Goal: Task Accomplishment & Management: Manage account settings

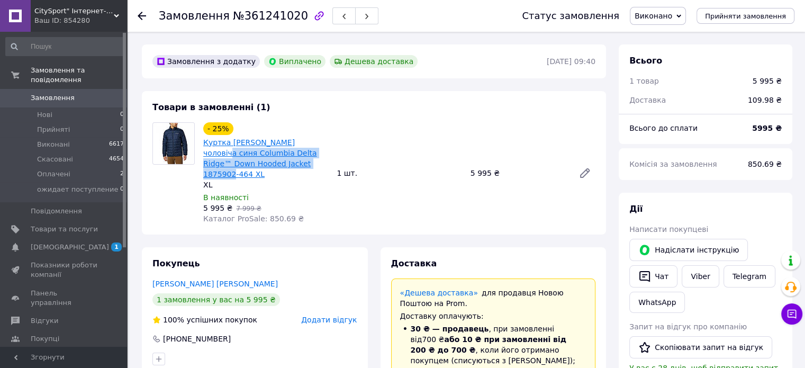
drag, startPoint x: 309, startPoint y: 166, endPoint x: 203, endPoint y: 152, distance: 106.8
click at [203, 152] on span "Куртка [PERSON_NAME] чоловіча синя Columbia Delta Ridge™ Down Hooded Jacket 187…" at bounding box center [265, 158] width 125 height 42
click at [245, 145] on link "Куртка [PERSON_NAME] чоловіча синя Columbia Delta Ridge™ Down Hooded Jacket 187…" at bounding box center [260, 158] width 114 height 40
click at [48, 224] on span "Товари та послуги" at bounding box center [64, 229] width 67 height 10
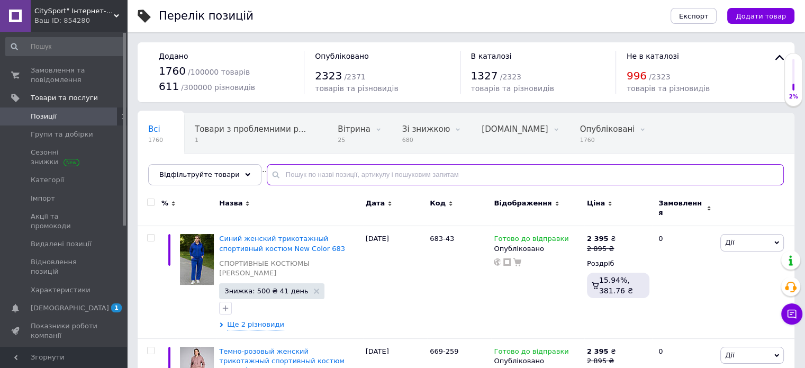
click at [299, 165] on input "text" at bounding box center [525, 174] width 517 height 21
paste input "ЕН: 20451246173432 Готово до видачі"
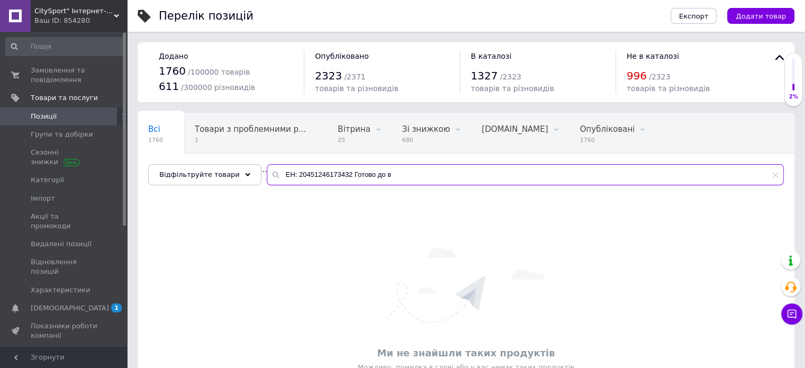
type input "ЕН: 20451246173432 Готово до видачі"
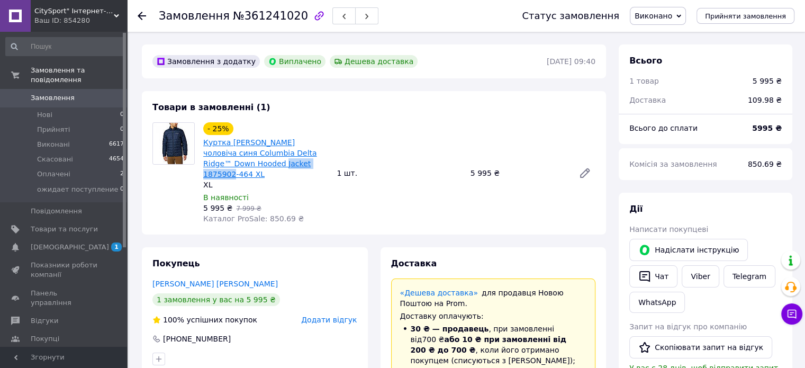
drag, startPoint x: 308, startPoint y: 165, endPoint x: 254, endPoint y: 168, distance: 54.1
click at [254, 168] on span "Куртка [PERSON_NAME] чоловіча синя Columbia Delta Ridge™ Down Hooded Jacket 187…" at bounding box center [265, 158] width 125 height 42
copy link "1875902-464 XL"
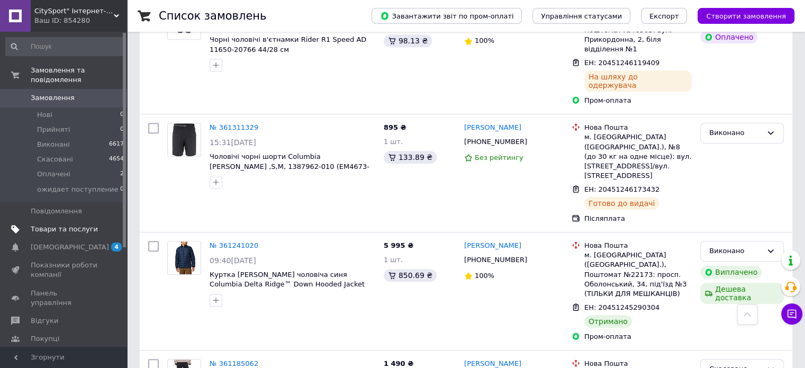
scroll to position [559, 0]
click at [88, 220] on link "Товари та послуги" at bounding box center [65, 229] width 130 height 18
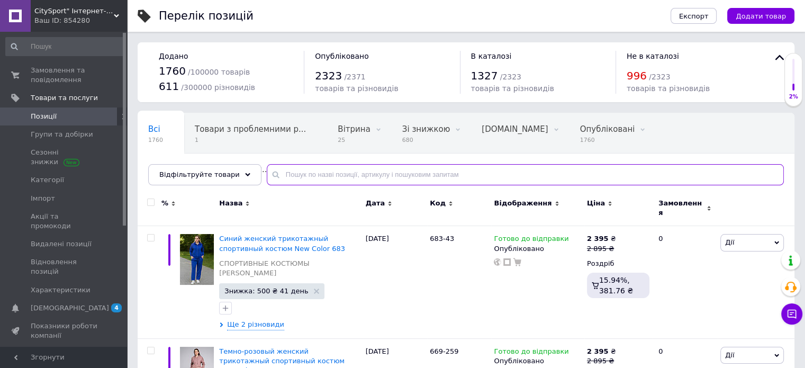
click at [353, 174] on input "text" at bounding box center [525, 174] width 517 height 21
paste input "1875902-464 XL"
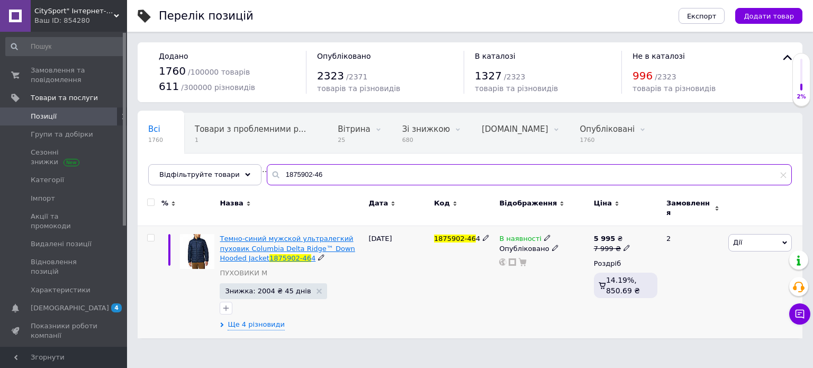
type input "1875902-46"
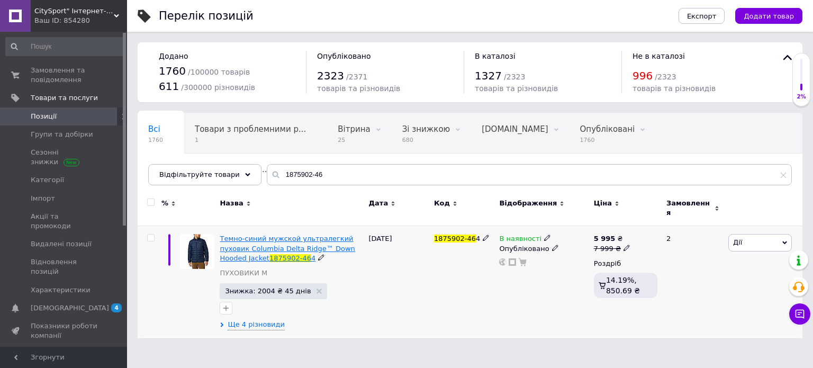
click at [294, 237] on span "Темно-синий мужской ультралегкий пуховик Columbia Delta Ridge™ Down Hooded Jack…" at bounding box center [287, 248] width 135 height 27
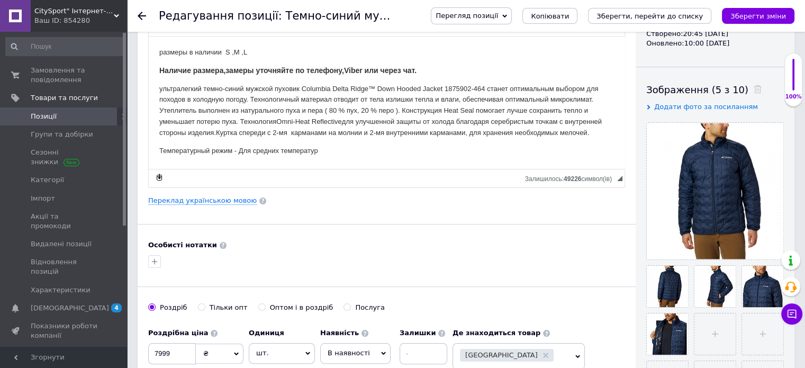
scroll to position [116, 0]
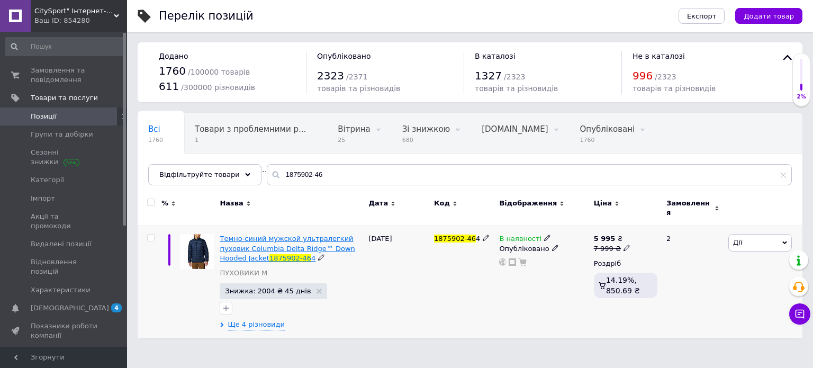
click at [339, 235] on span "Темно-синий мужской ультралегкий пуховик Columbia Delta Ridge™ Down Hooded Jack…" at bounding box center [287, 248] width 135 height 27
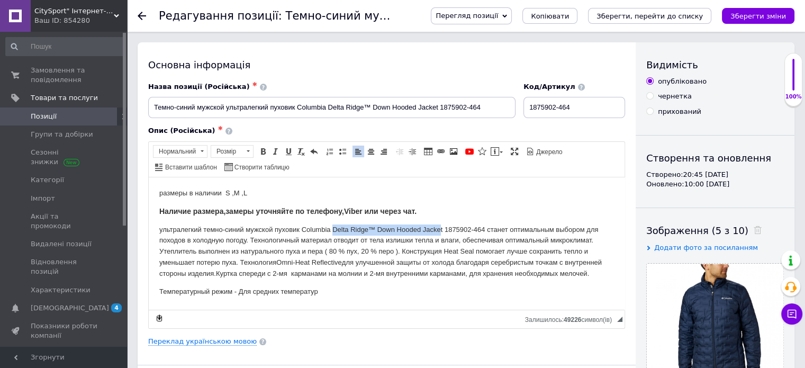
drag, startPoint x: 440, startPoint y: 227, endPoint x: 334, endPoint y: 227, distance: 106.9
click at [334, 227] on p "ультралегкий темно-синий мужской пуховик Columbia Delta Ridge™ Down Hooded Jack…" at bounding box center [386, 251] width 455 height 55
click at [380, 248] on span "Копіювати" at bounding box center [390, 248] width 41 height 13
copy p "Delta Ridge™ Down Hooded Jacke"
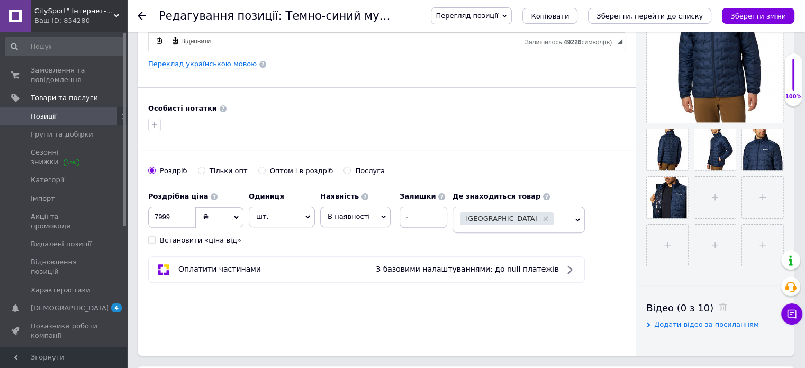
scroll to position [213, 0]
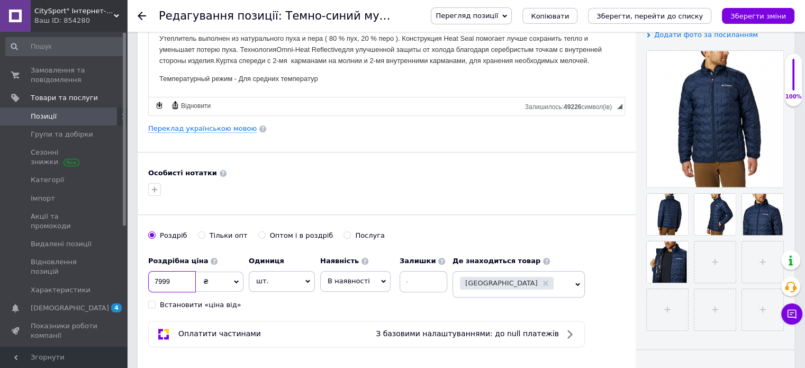
drag, startPoint x: 161, startPoint y: 280, endPoint x: 150, endPoint y: 280, distance: 11.6
click at [150, 280] on input "7999" at bounding box center [172, 281] width 48 height 21
click at [161, 280] on input "7999" at bounding box center [172, 281] width 48 height 21
click at [157, 278] on input "7999" at bounding box center [172, 281] width 48 height 21
type input "8999"
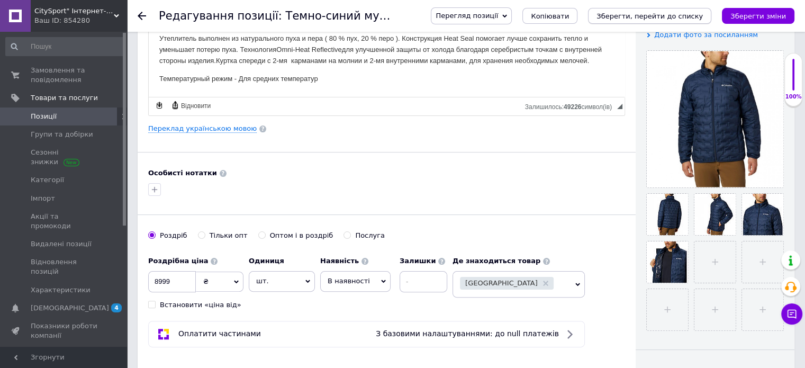
click at [645, 13] on icon "Зберегти, перейти до списку" at bounding box center [650, 16] width 106 height 8
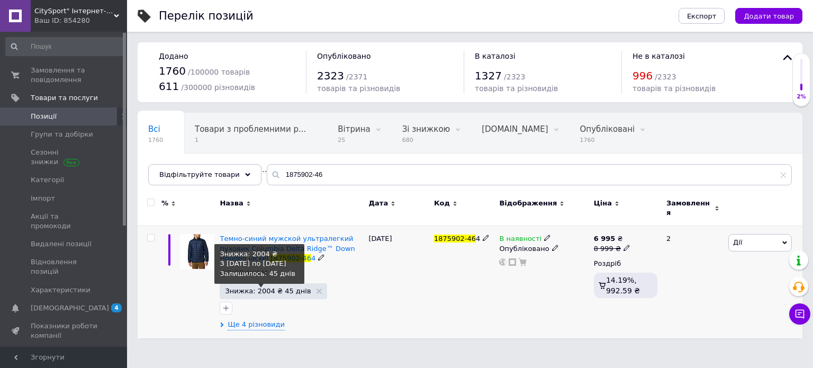
click at [279, 287] on span "Знижка: 2004 ₴ 45 днів" at bounding box center [268, 290] width 86 height 7
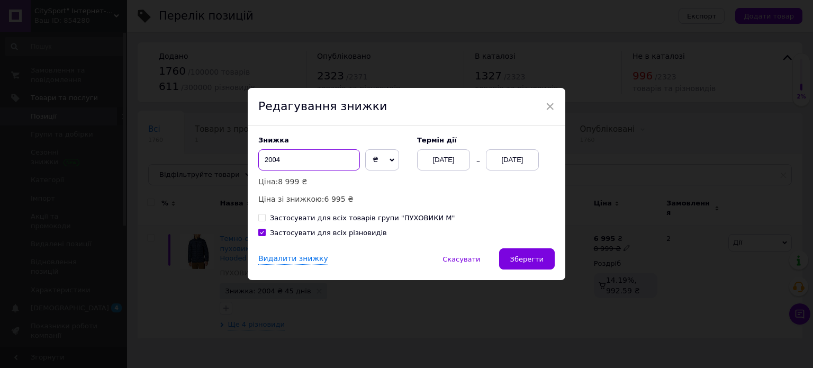
click at [267, 158] on input "2004" at bounding box center [309, 159] width 102 height 21
type input "2404"
click at [526, 255] on span "Зберегти" at bounding box center [526, 259] width 33 height 8
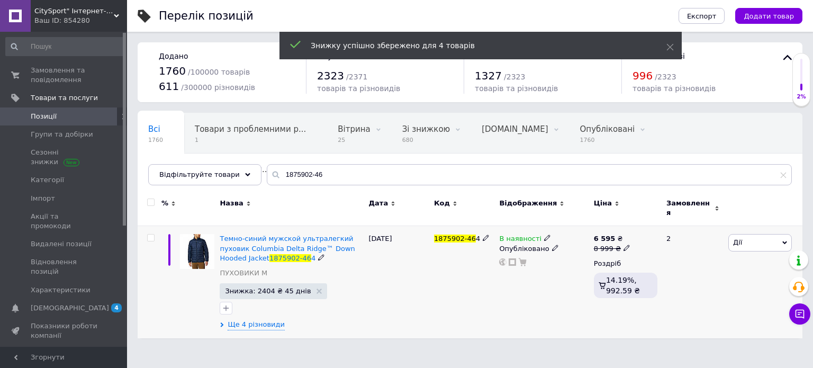
click at [739, 238] on span "Дії" at bounding box center [737, 242] width 9 height 8
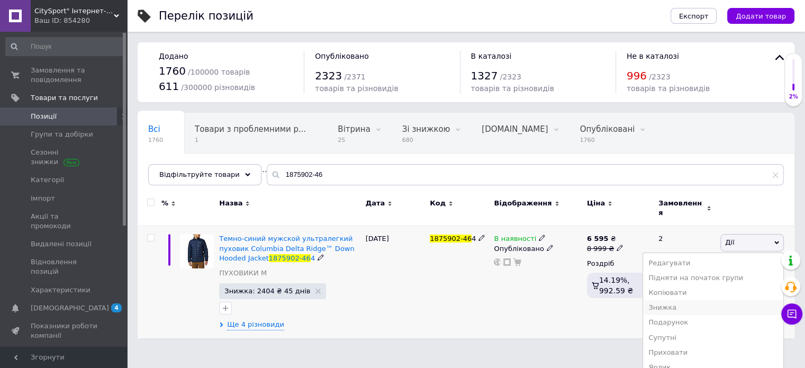
click at [702, 300] on li "Знижка" at bounding box center [713, 307] width 140 height 15
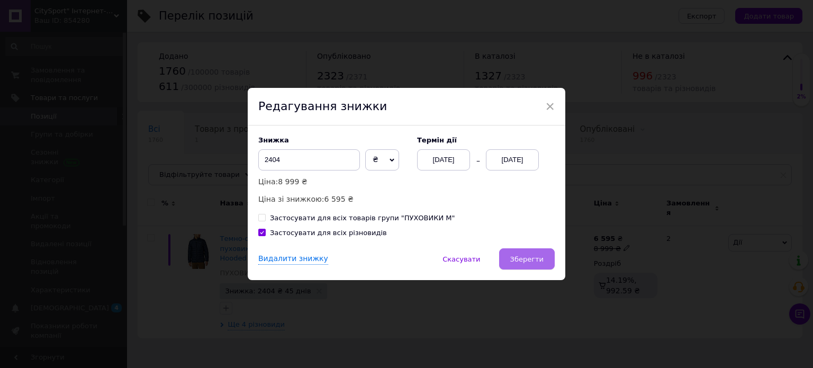
click at [543, 259] on button "Зберегти" at bounding box center [527, 258] width 56 height 21
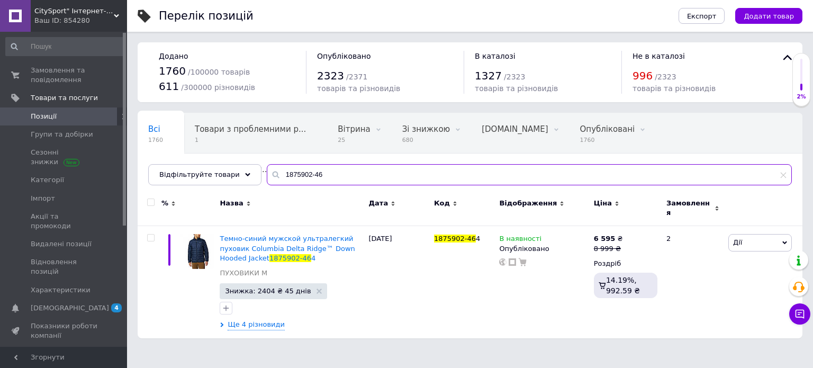
click at [335, 168] on input "1875902-46" at bounding box center [529, 174] width 525 height 21
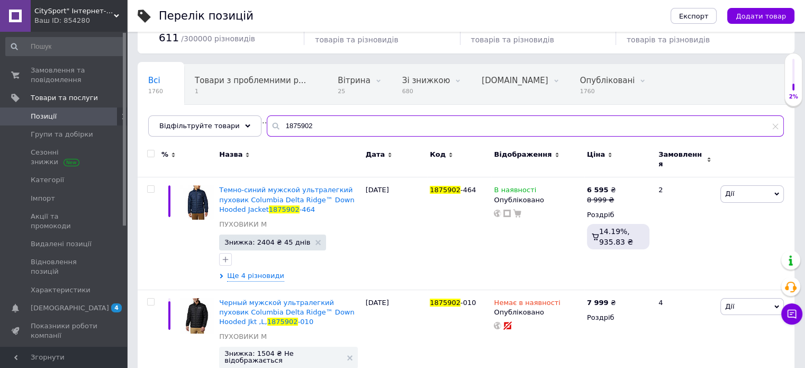
scroll to position [76, 0]
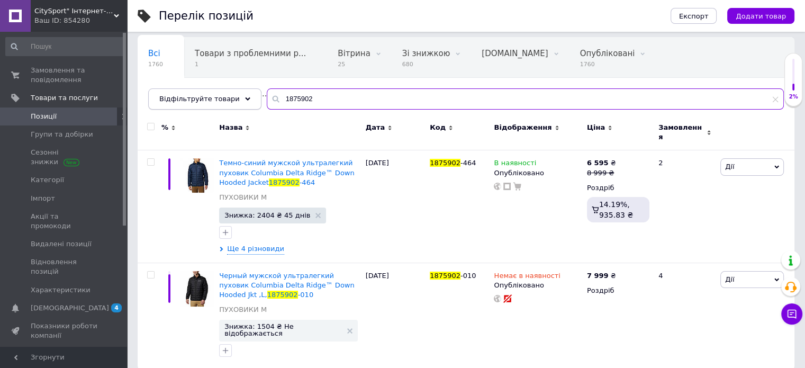
drag, startPoint x: 332, startPoint y: 97, endPoint x: 241, endPoint y: 93, distance: 90.6
click at [241, 93] on div "Відфільтруйте товари 1875902" at bounding box center [466, 98] width 636 height 21
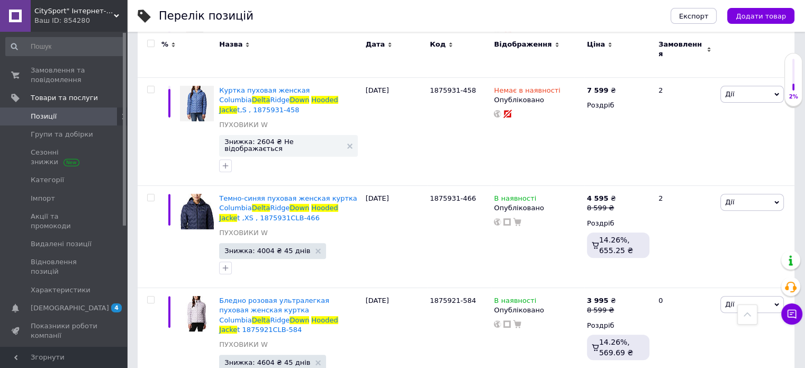
scroll to position [349, 0]
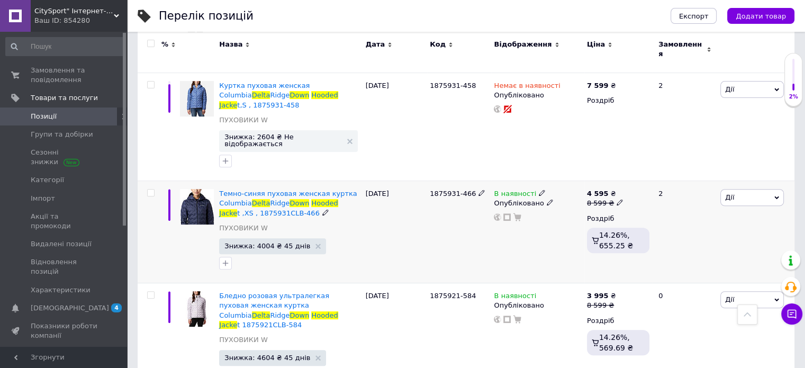
type input "Delta Ridge™ Down Hooded Jacke"
click at [617, 199] on icon at bounding box center [620, 202] width 6 height 6
click at [635, 176] on input "8599" at bounding box center [668, 186] width 80 height 21
click at [638, 176] on input "8599" at bounding box center [668, 186] width 80 height 21
type input "8999"
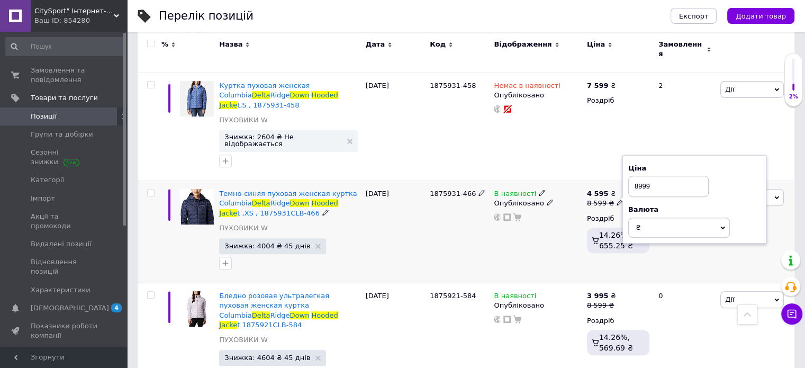
click at [528, 213] on div "В наявності Опубліковано" at bounding box center [537, 232] width 93 height 102
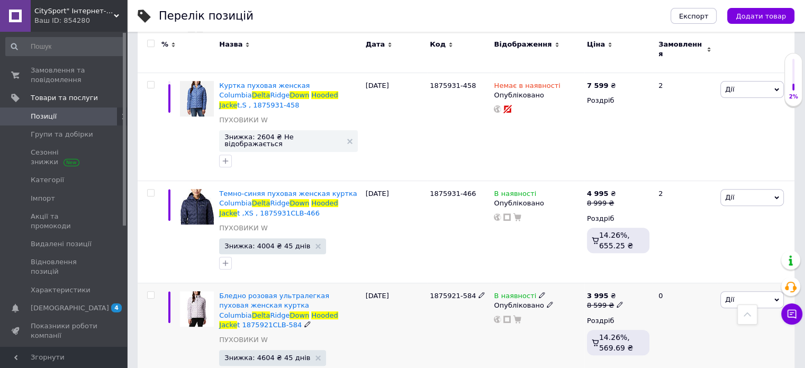
click at [617, 301] on icon at bounding box center [620, 304] width 6 height 6
click at [637, 278] on input "8599" at bounding box center [668, 288] width 80 height 21
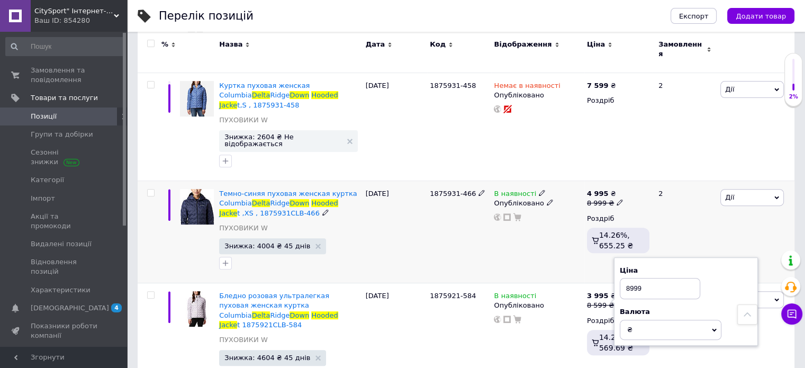
type input "8999"
click at [538, 242] on div "В наявності Опубліковано" at bounding box center [537, 232] width 93 height 102
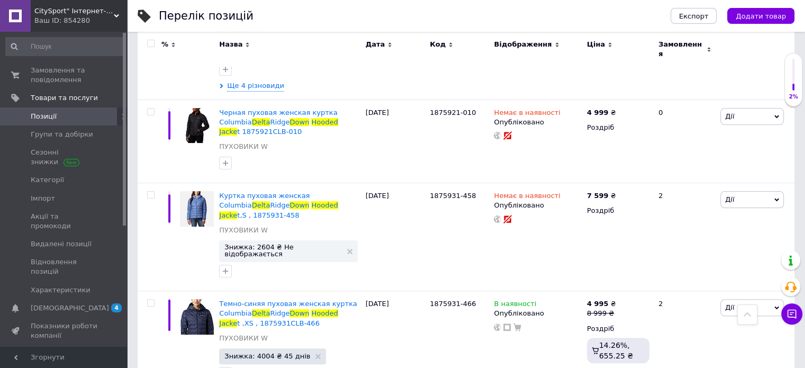
scroll to position [241, 0]
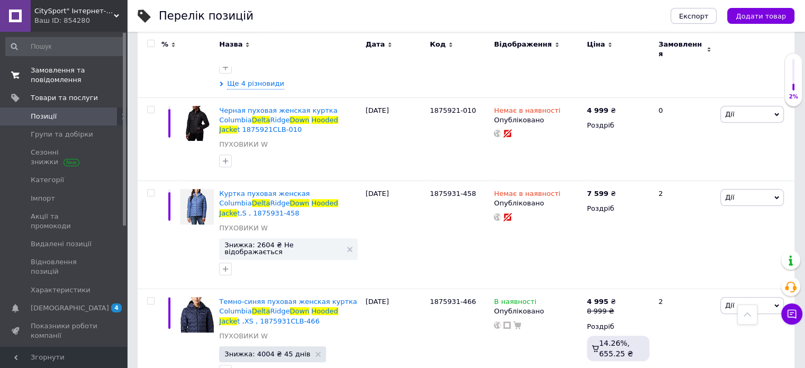
click at [60, 75] on span "Замовлення та повідомлення" at bounding box center [64, 75] width 67 height 19
